Goal: Use online tool/utility: Utilize a website feature to perform a specific function

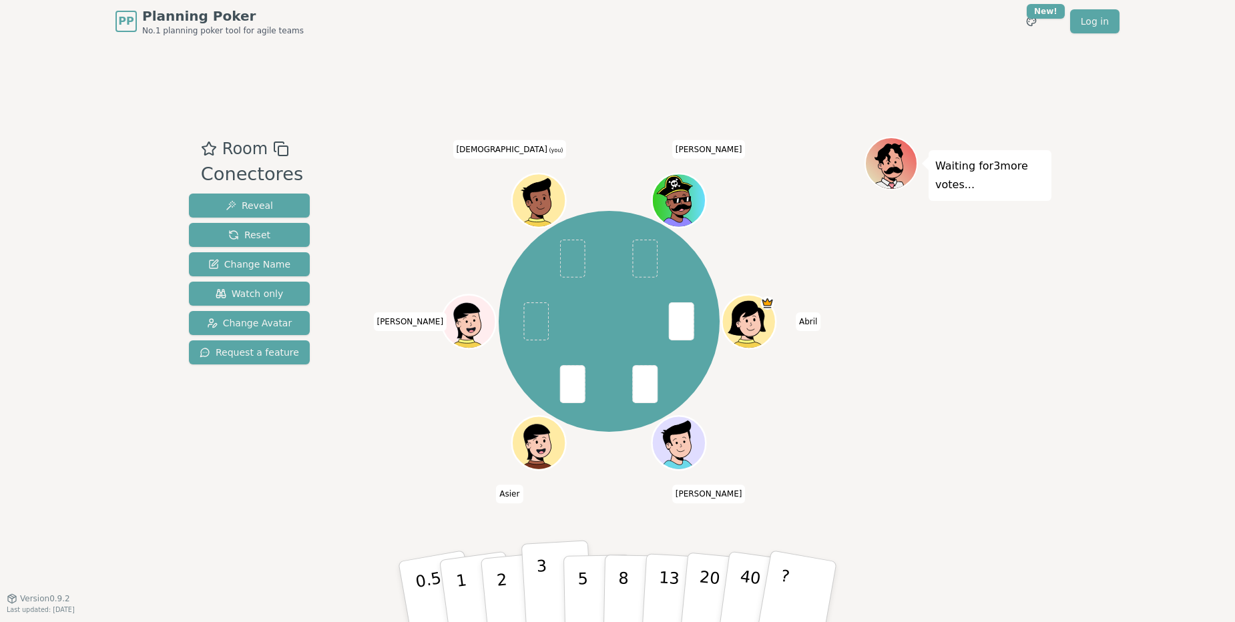
click at [551, 580] on button "3" at bounding box center [558, 592] width 73 height 104
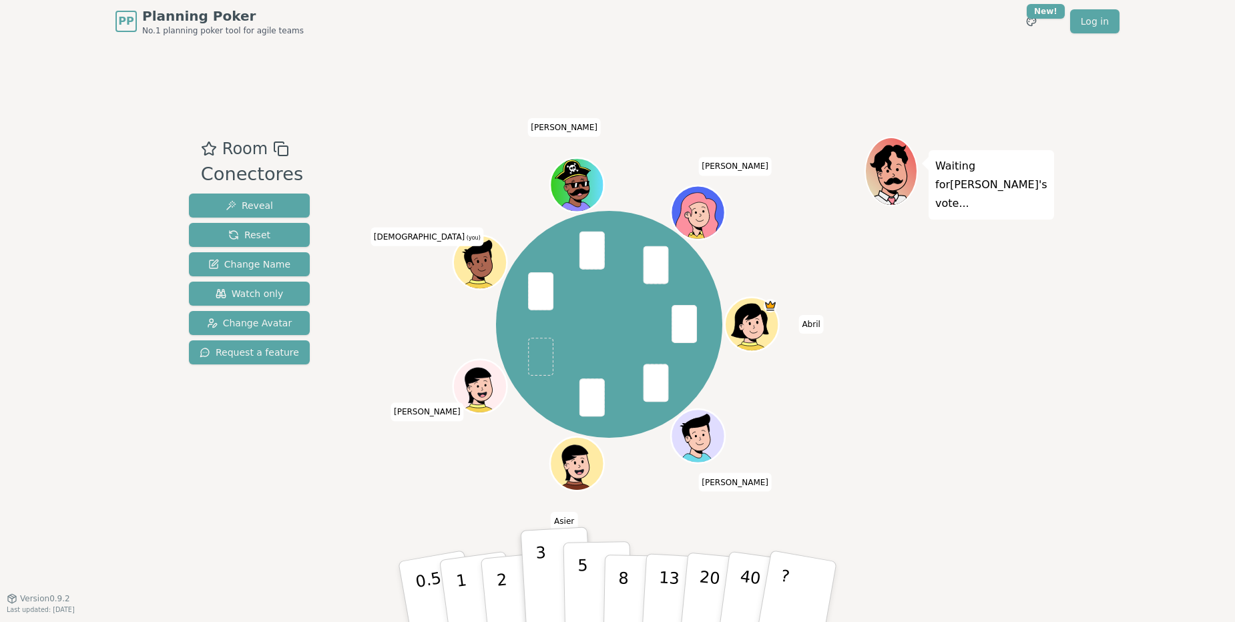
click at [578, 585] on p "5" at bounding box center [583, 592] width 11 height 72
click at [558, 596] on button "3" at bounding box center [558, 592] width 73 height 104
click at [574, 588] on button "5" at bounding box center [598, 592] width 69 height 101
click at [592, 471] on div "Room Conectores Reveal Reset Change Name Watch only Change Avatar Request a fea…" at bounding box center [618, 320] width 868 height 367
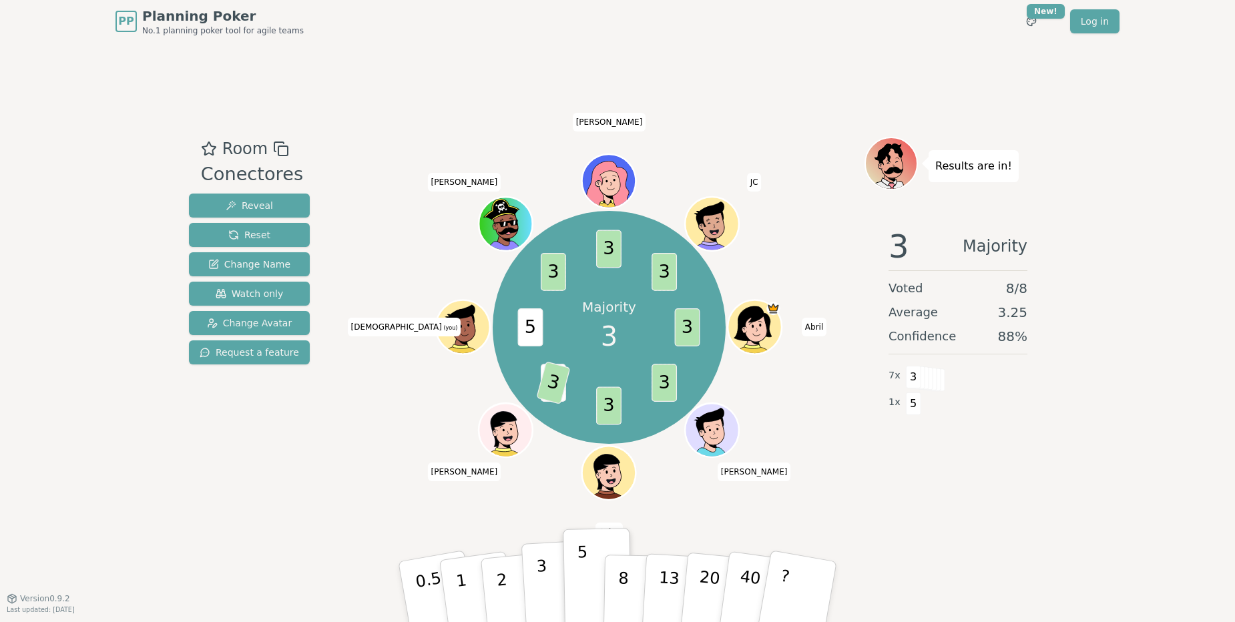
click at [546, 577] on button "3" at bounding box center [558, 592] width 73 height 104
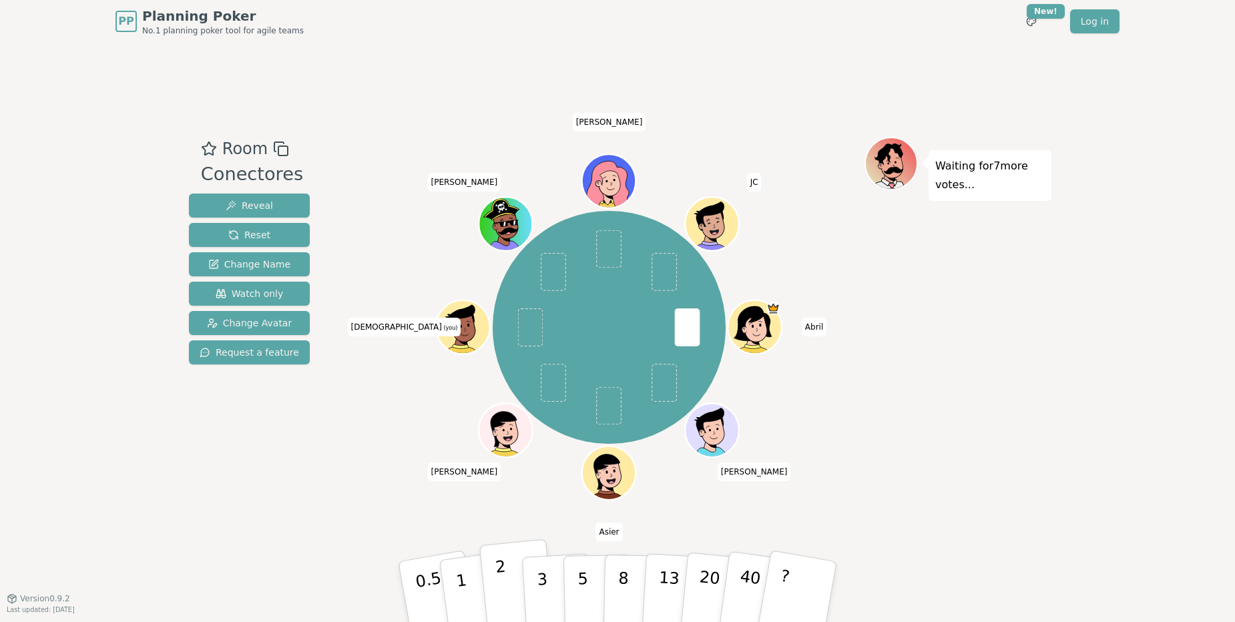
click at [509, 572] on button "2" at bounding box center [517, 593] width 76 height 106
click at [534, 594] on button "3" at bounding box center [558, 592] width 73 height 104
click at [502, 590] on p "2" at bounding box center [503, 594] width 17 height 73
click at [542, 580] on p "3" at bounding box center [543, 593] width 15 height 73
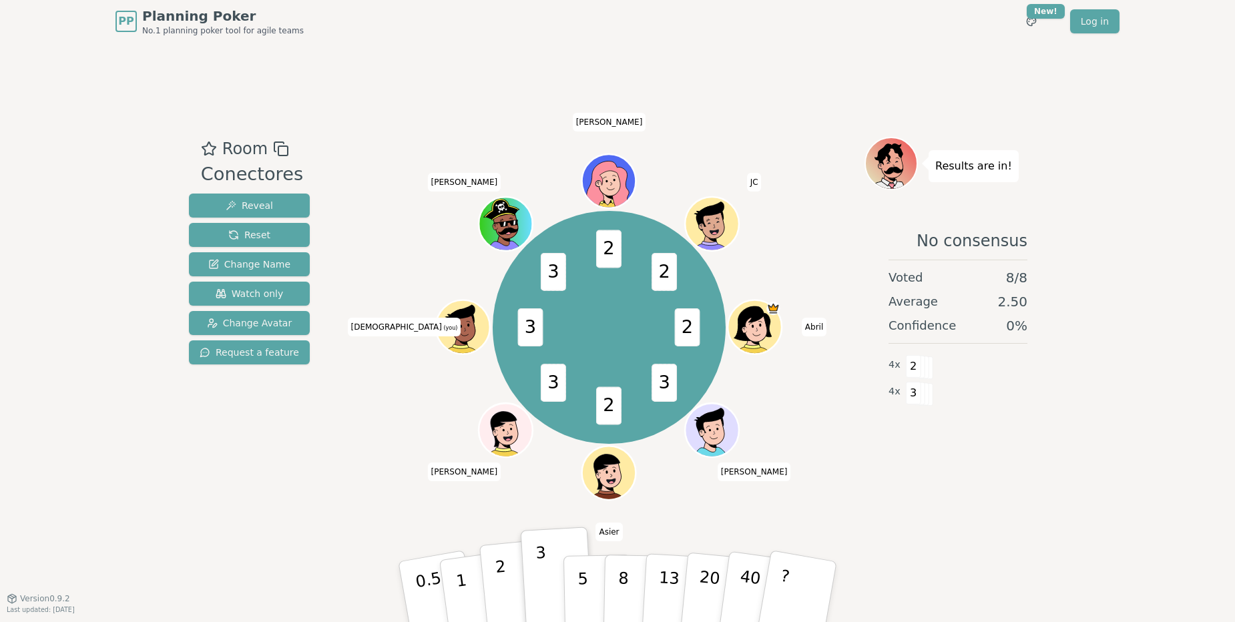
click at [509, 582] on button "2" at bounding box center [517, 593] width 76 height 106
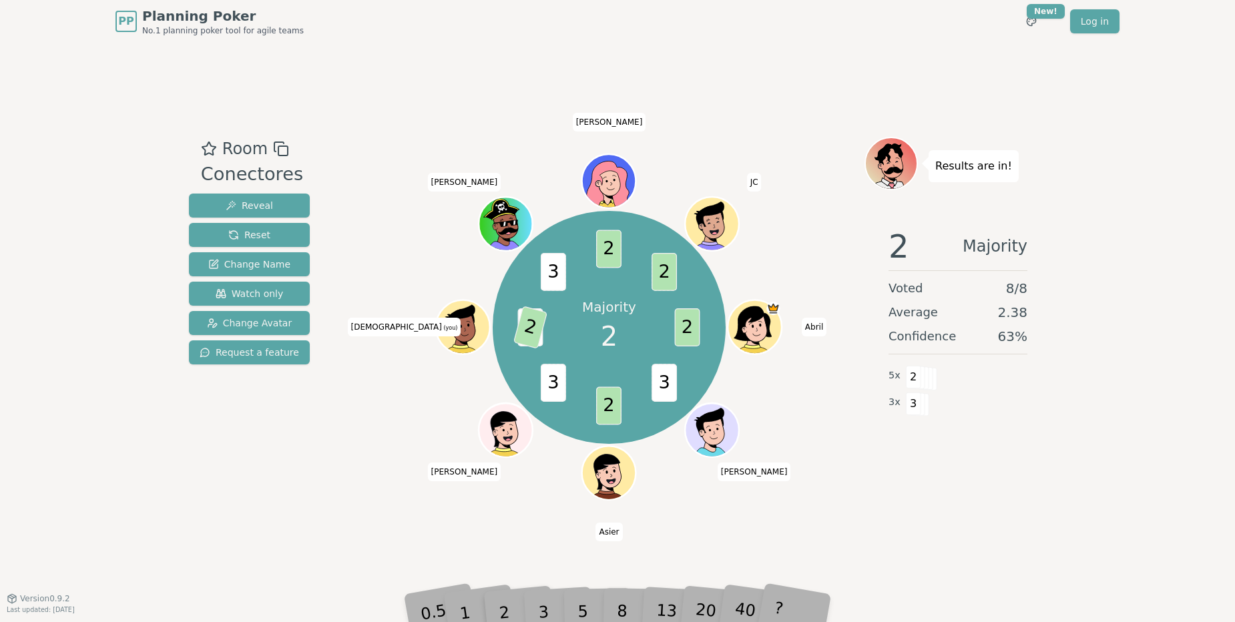
click at [926, 416] on div "2 Majority Voted 8 / 8 Average 2.38 Confidence 63 % 5 x 2 3 x 3" at bounding box center [958, 350] width 187 height 267
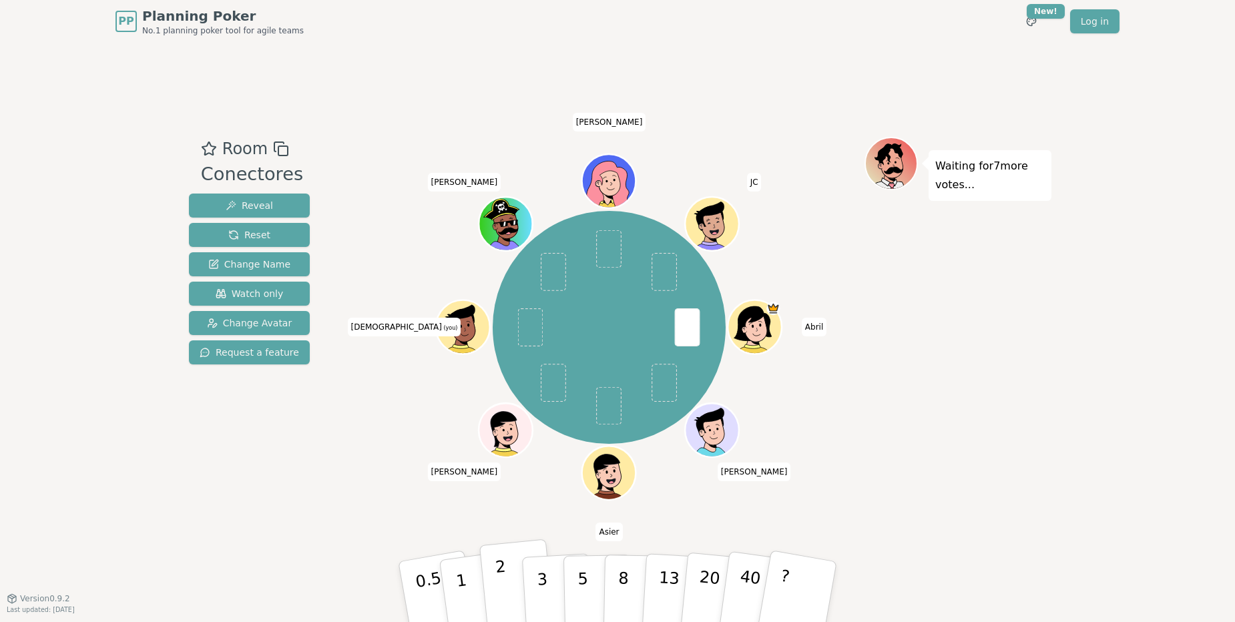
click at [500, 587] on p "2" at bounding box center [503, 594] width 17 height 73
click at [542, 596] on p "3" at bounding box center [543, 593] width 15 height 73
click at [505, 590] on p "2" at bounding box center [503, 594] width 17 height 73
click at [548, 592] on button "3" at bounding box center [558, 592] width 73 height 104
click at [739, 597] on p "40" at bounding box center [749, 591] width 30 height 74
